Goal: Task Accomplishment & Management: Manage account settings

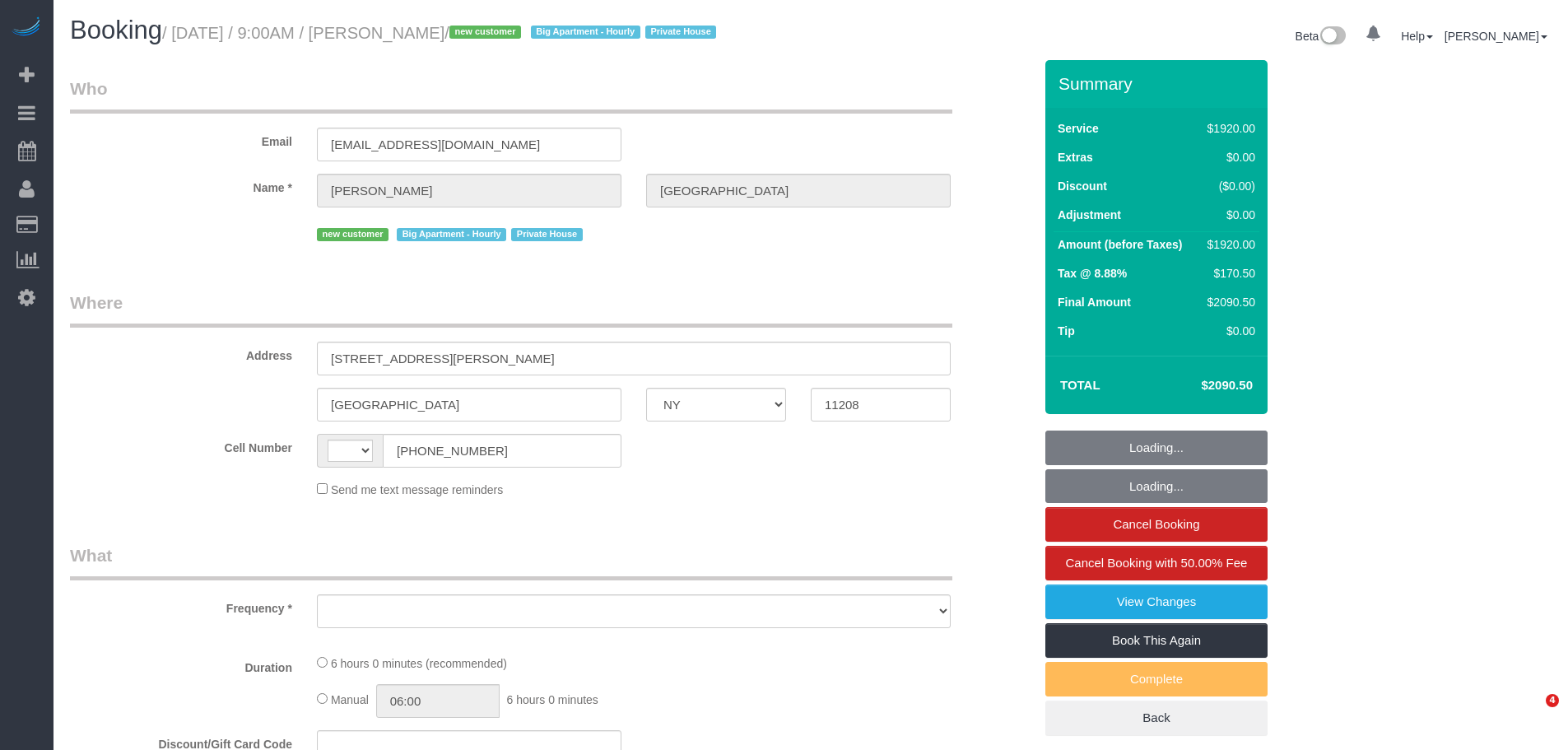
select select "NY"
select select "string:stripe-pm_1RyK7y4VGloSiKo7LYFYcqpz"
select select "4"
select select "360"
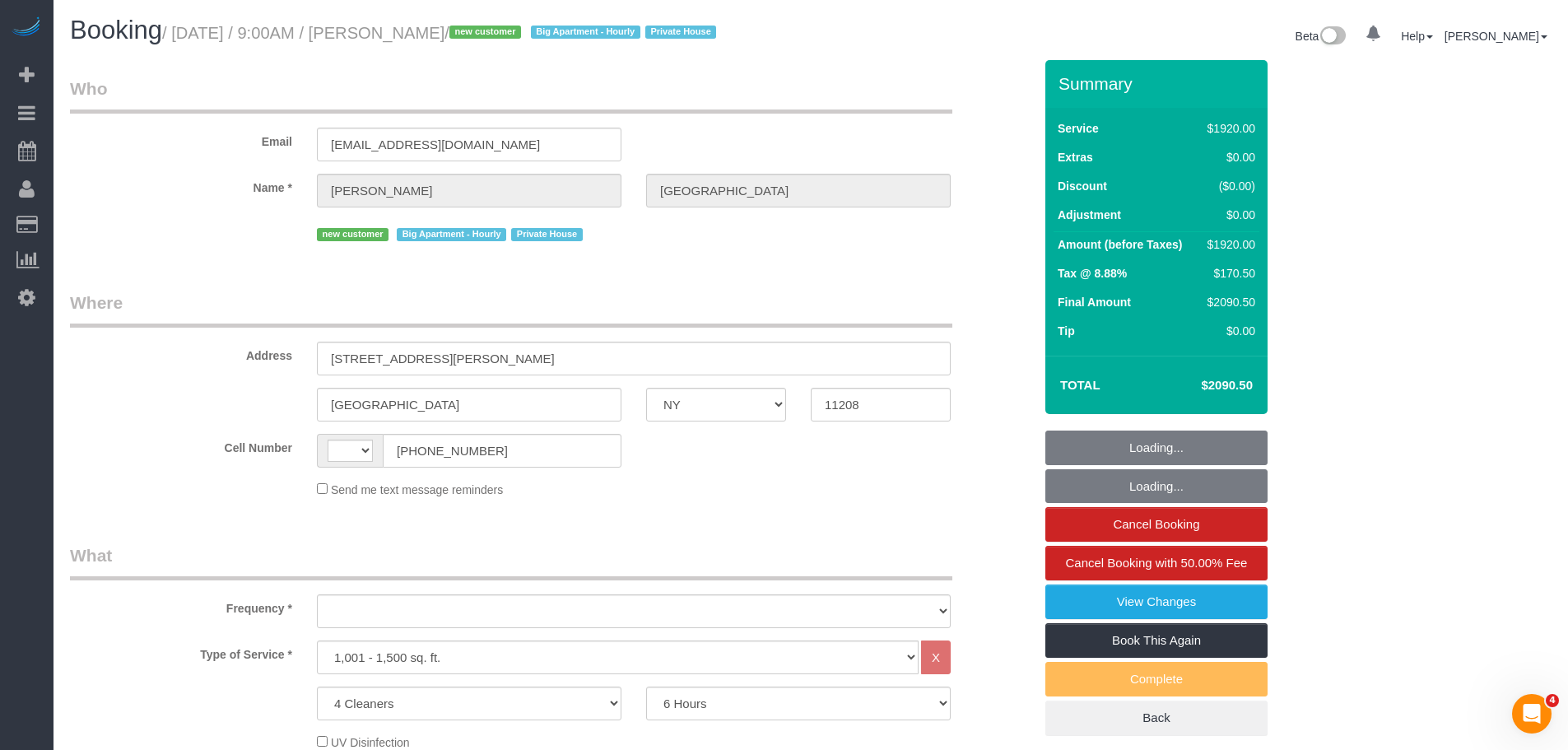
select select "string:[GEOGRAPHIC_DATA]"
select select "object:791"
select select "spot1"
select select "number:89"
select select "number:90"
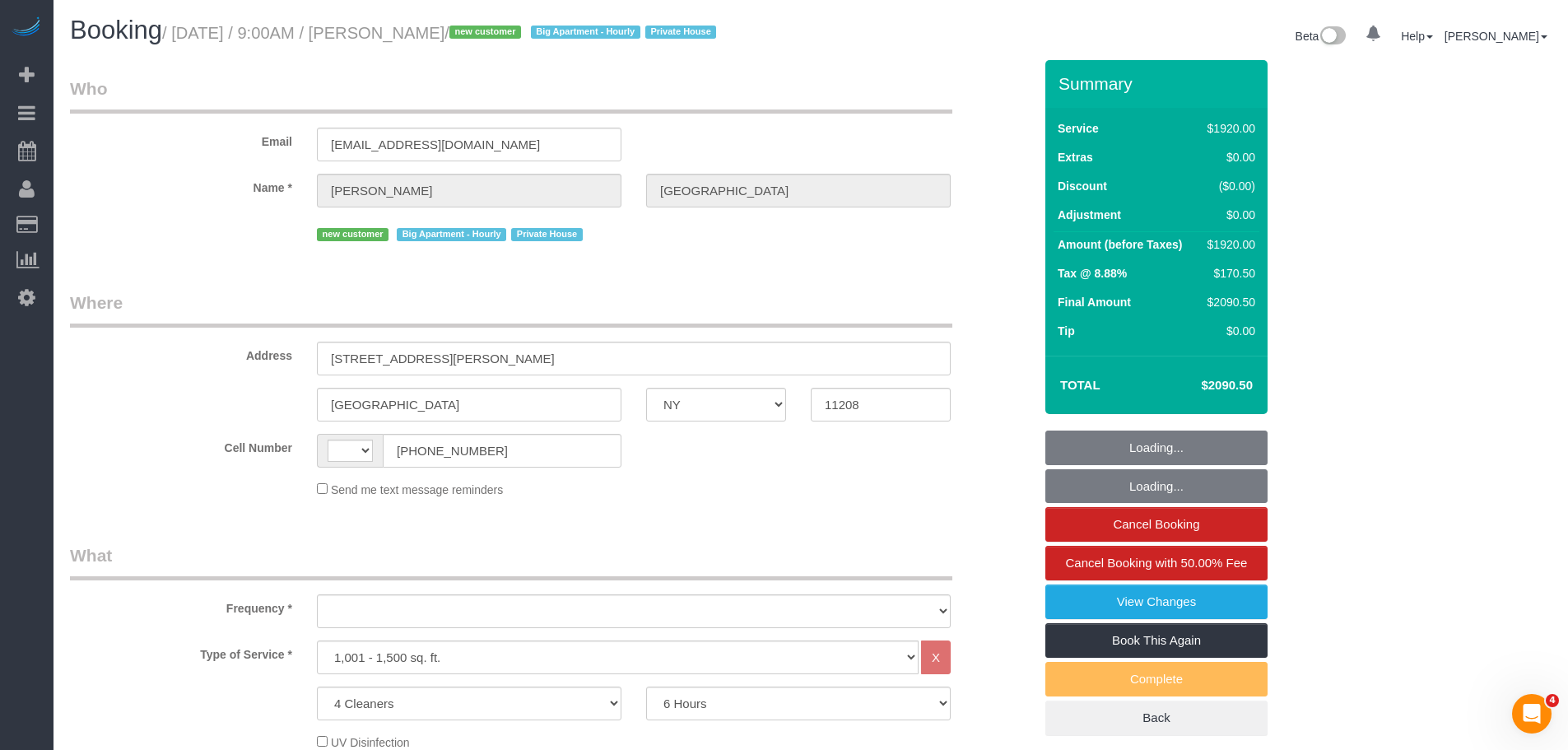
select select "number:15"
select select "number:7"
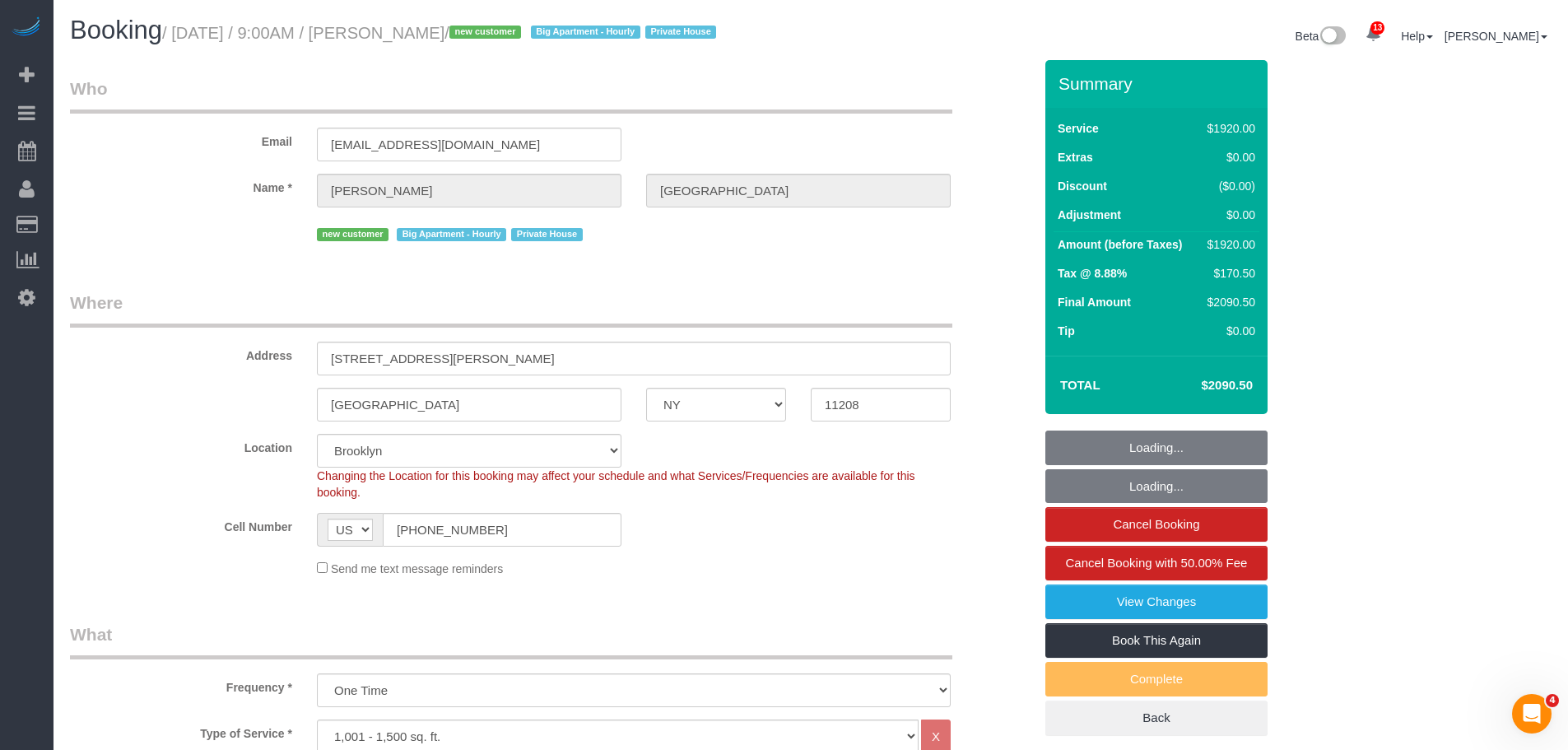
select select "object:1379"
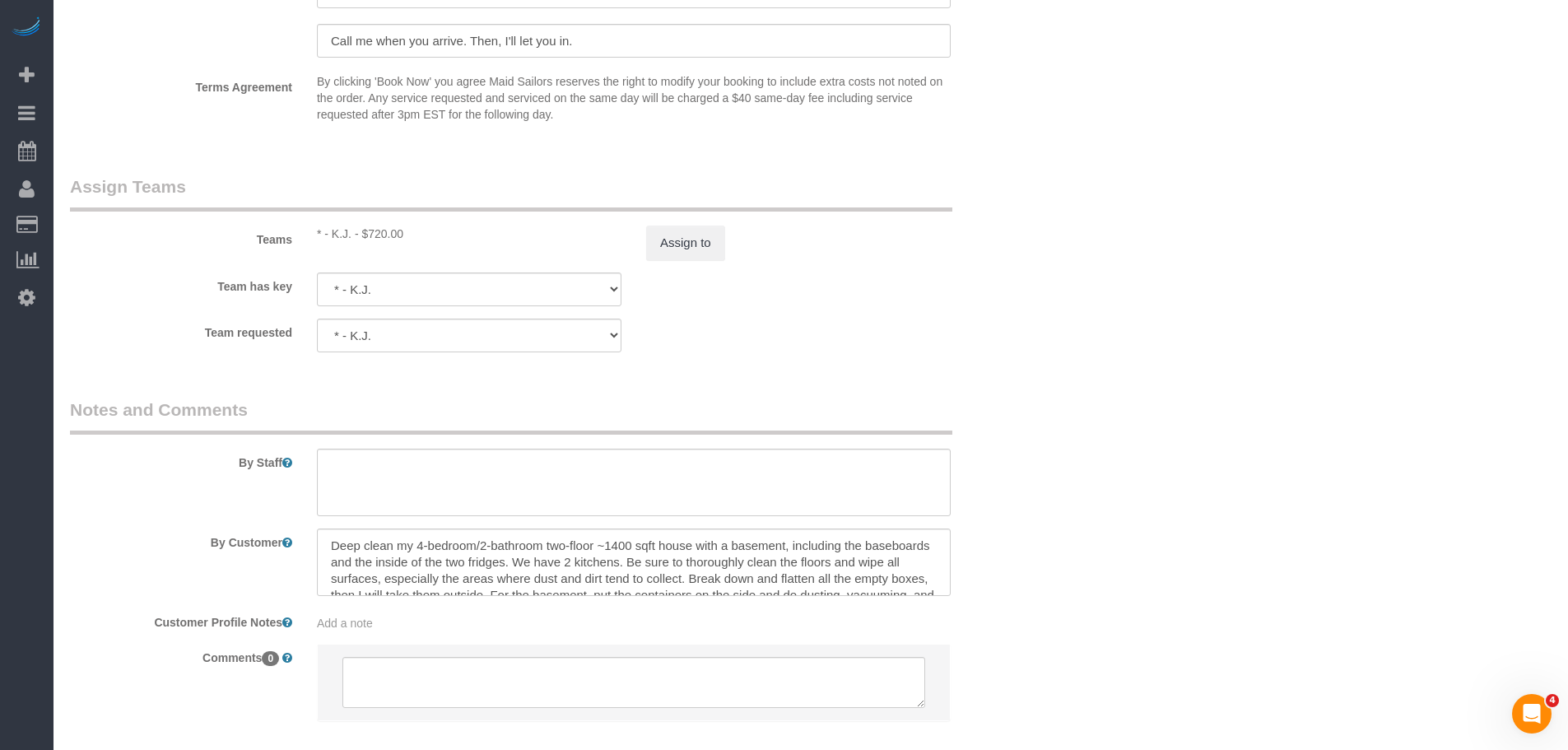
scroll to position [1729, 0]
click at [468, 38] on input "Call me when you arrive. Then, I'll let you in." at bounding box center [634, 39] width 634 height 33
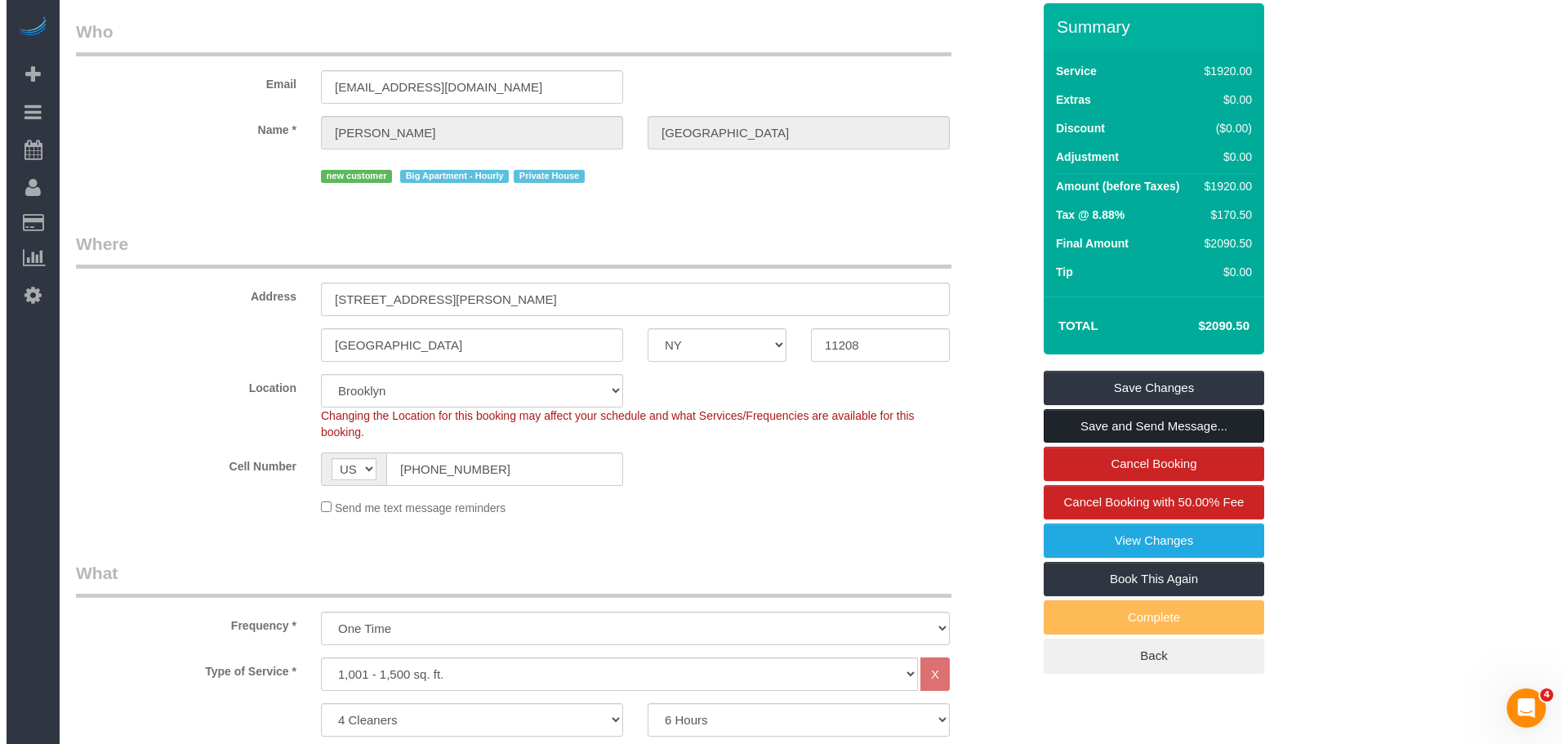
scroll to position [0, 0]
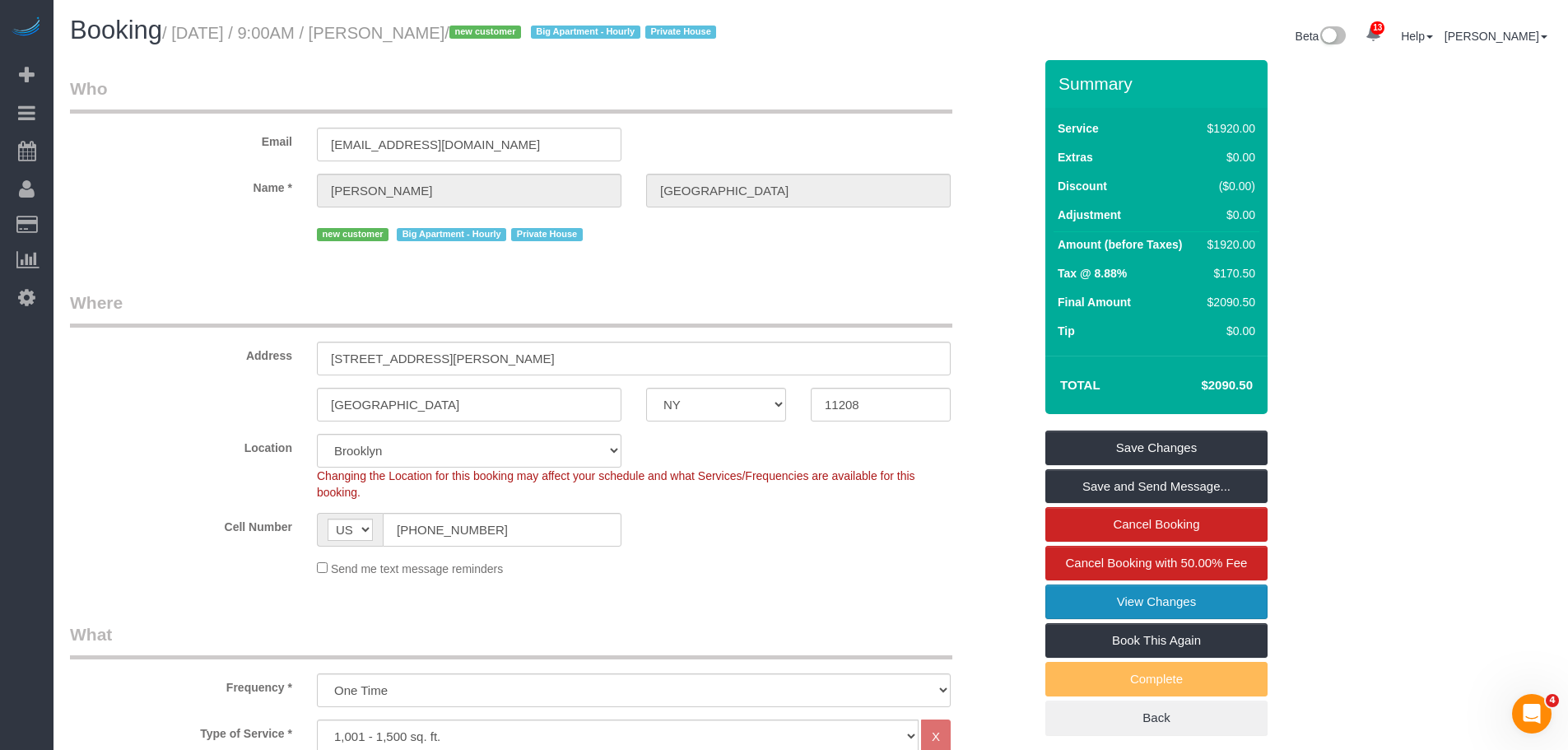
click at [1085, 599] on link "View Changes" at bounding box center [1156, 601] width 222 height 34
